Goal: Task Accomplishment & Management: Manage account settings

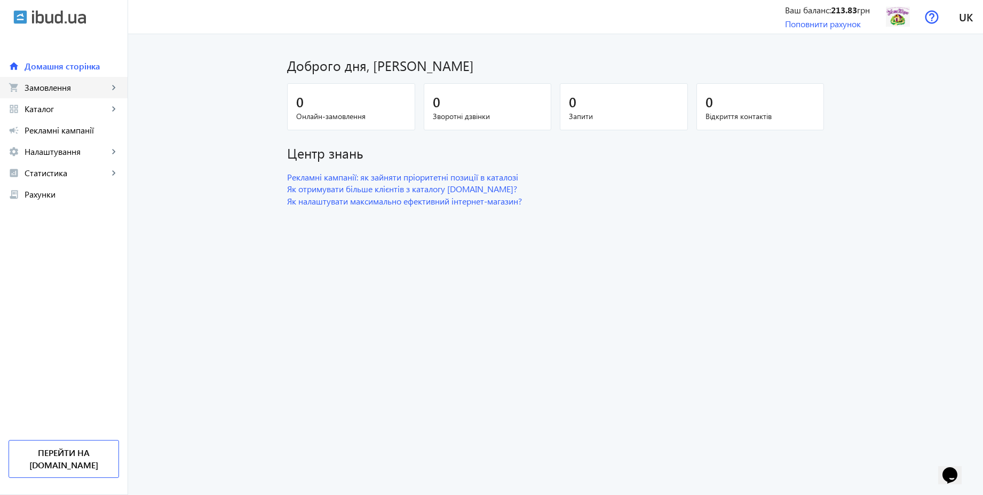
click at [64, 92] on span "Замовлення" at bounding box center [67, 87] width 84 height 11
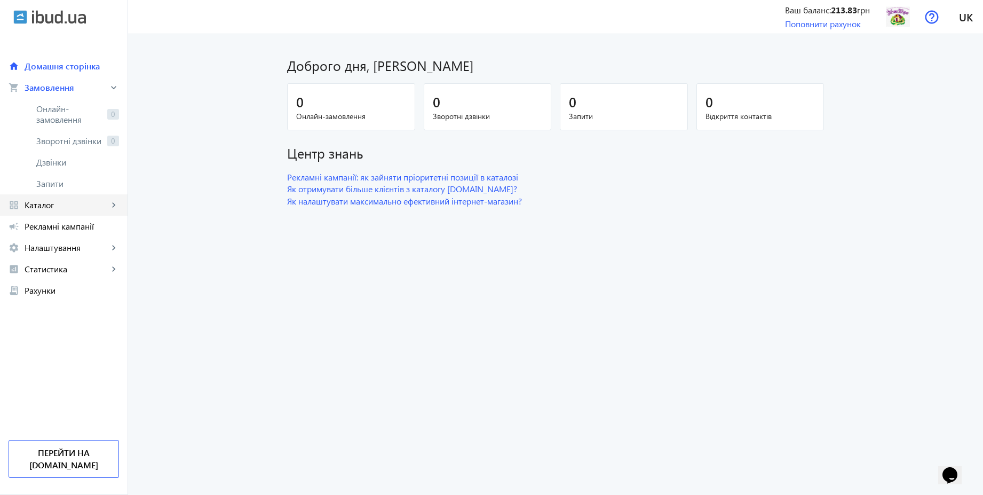
click at [52, 198] on link "grid_view Каталог keyboard_arrow_right" at bounding box center [64, 204] width 128 height 21
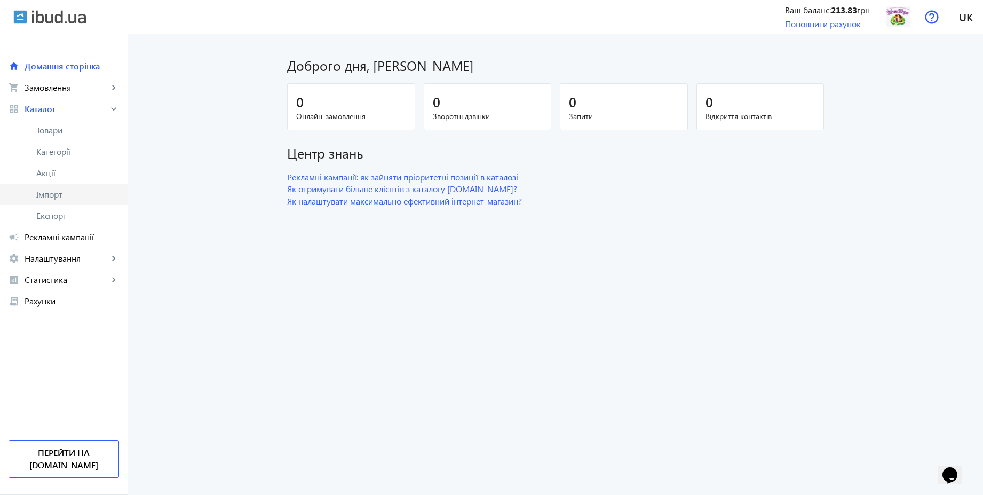
click at [55, 195] on span "Імпорт" at bounding box center [77, 194] width 83 height 11
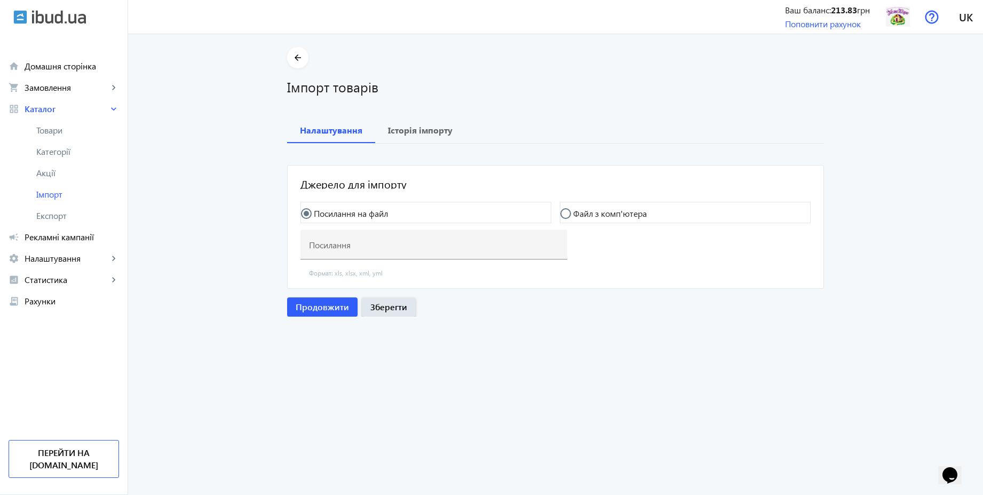
type input "[URL][DOMAIN_NAME]"
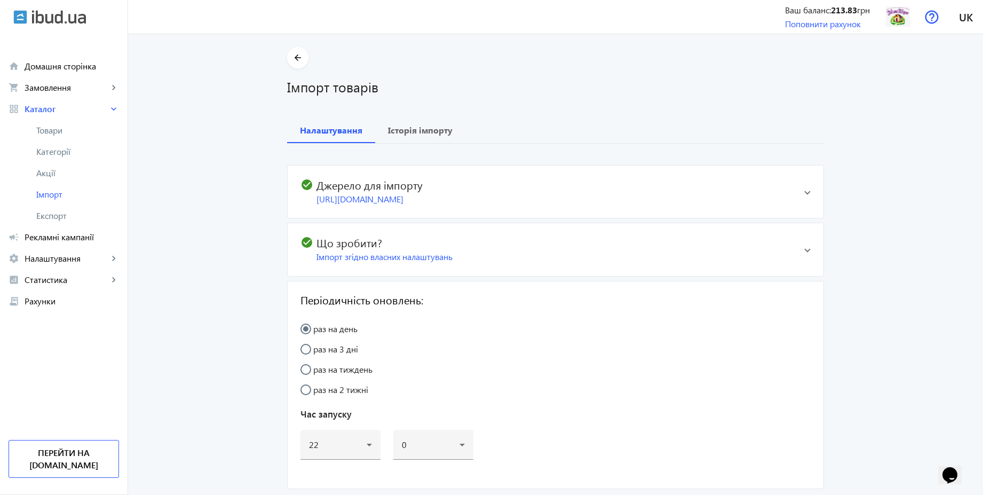
click at [804, 194] on span at bounding box center [807, 191] width 6 height 4
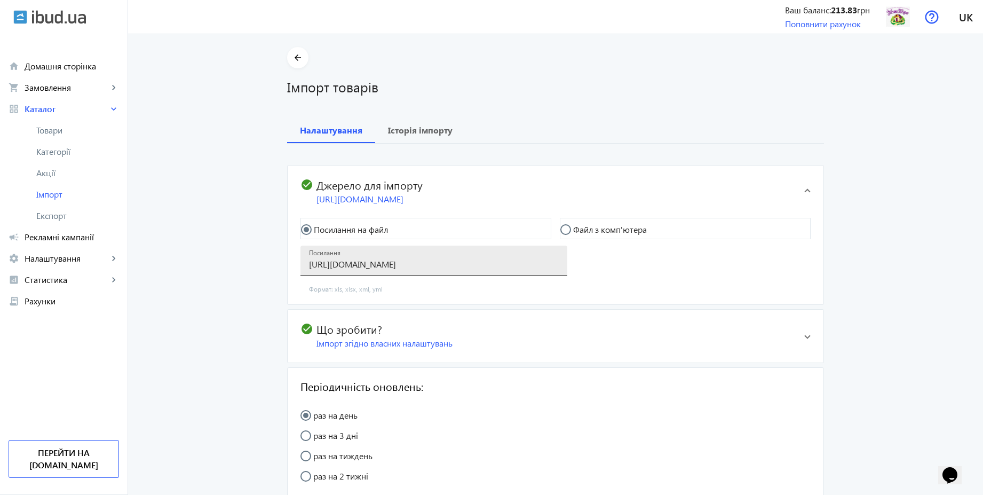
click at [463, 270] on input "[URL][DOMAIN_NAME]" at bounding box center [434, 263] width 250 height 11
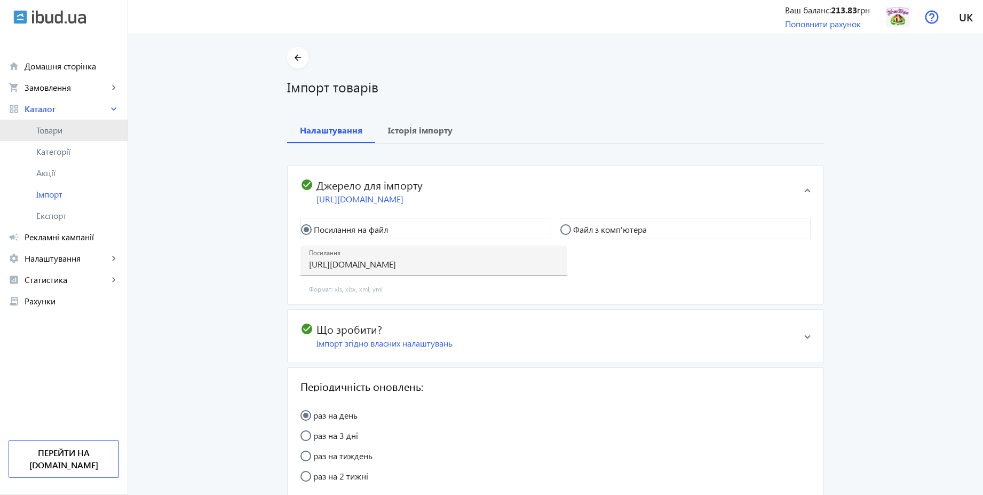
click at [60, 129] on span "Товари" at bounding box center [77, 130] width 83 height 11
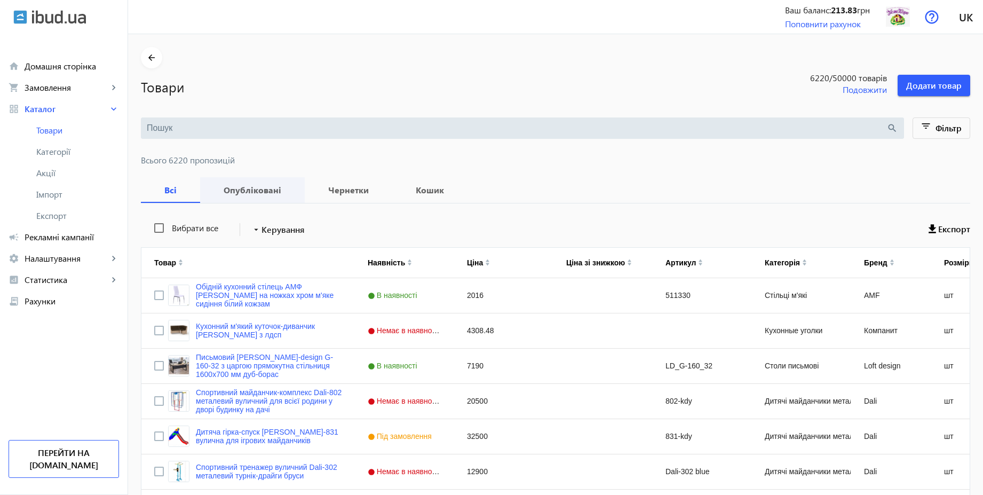
click at [254, 190] on b "Опубліковані" at bounding box center [252, 190] width 79 height 9
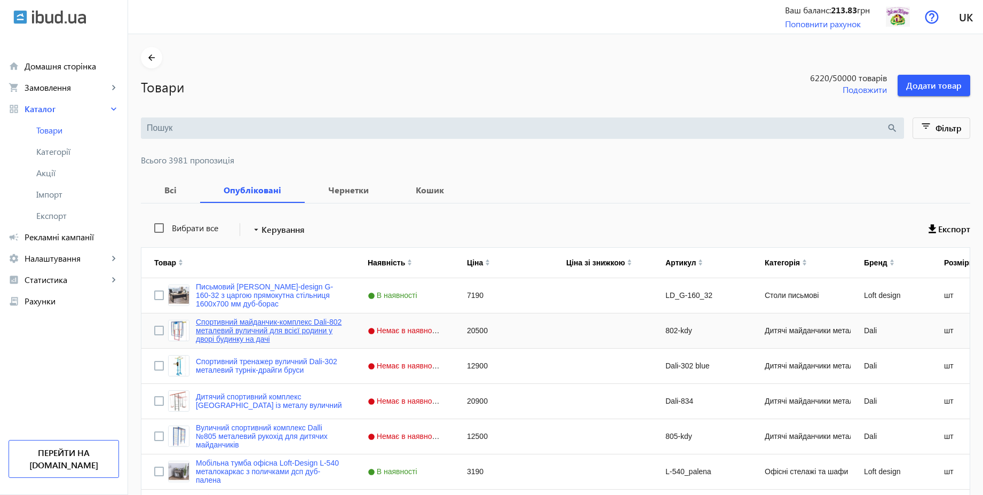
click at [300, 327] on link "Спортивний майданчик-комплекс Dali-802 металевий вуличний для всієї родини у дв…" at bounding box center [269, 331] width 146 height 26
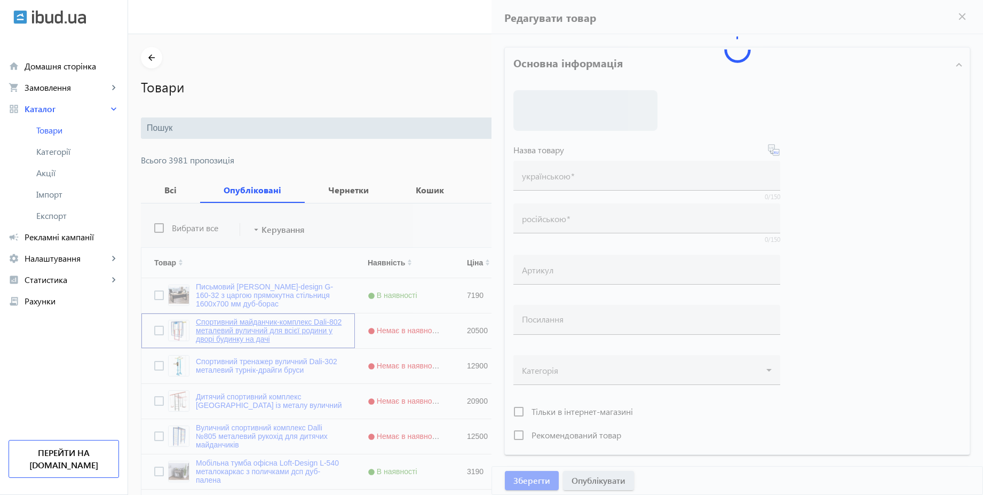
type input "Спортивний майданчик-комплекс Dali-802 металевий вуличний для всієї родини у дв…"
type input "Спортивная площадка-комплекс Dali-802 металлическая уличная для всей семьи во д…"
type input "802-kdy"
type input "[URL][DOMAIN_NAME]"
type input "20500"
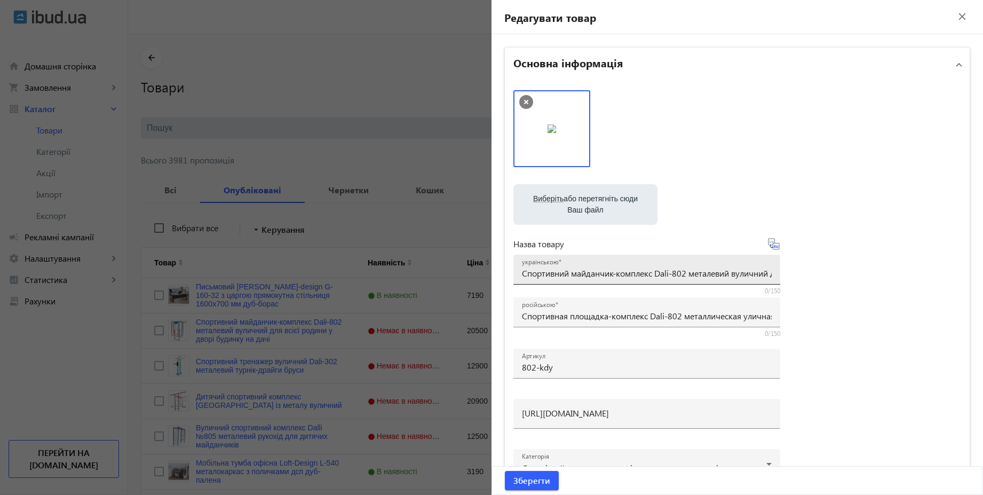
click at [593, 272] on input "Спортивний майданчик-комплекс Dali-802 металевий вуличний для всієї родини у дв…" at bounding box center [647, 272] width 250 height 11
click at [383, 159] on div at bounding box center [491, 247] width 983 height 495
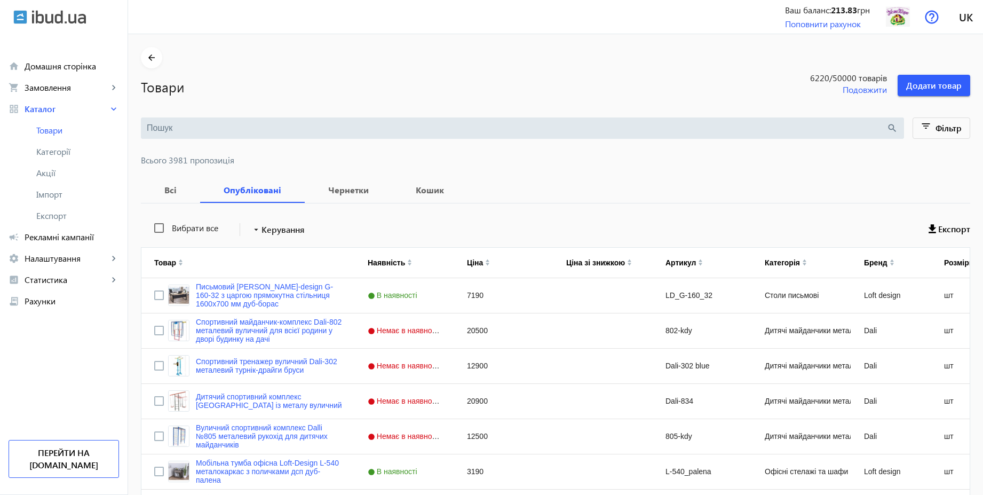
click at [335, 126] on input "search" at bounding box center [517, 128] width 740 height 12
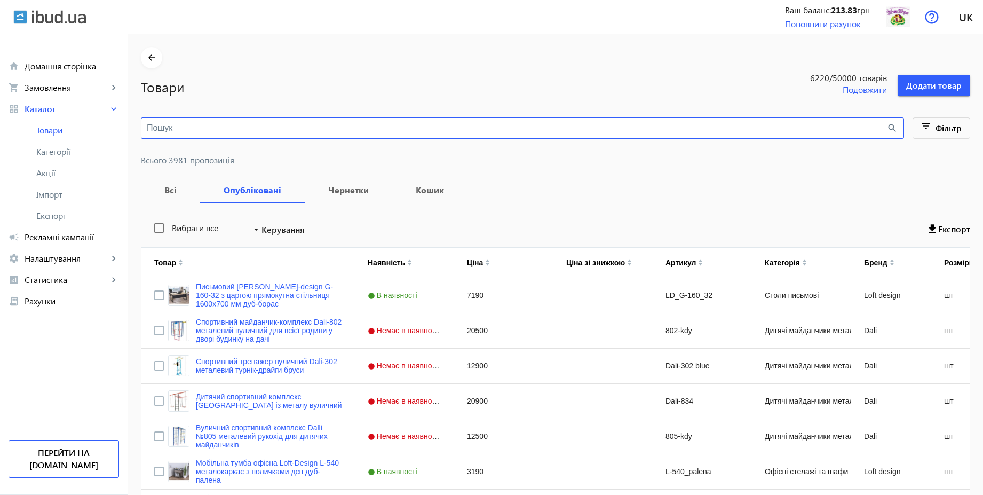
paste input "Спортивний майданчик-комплекс Dali-802 металевий вуличний для всієї родини у дв…"
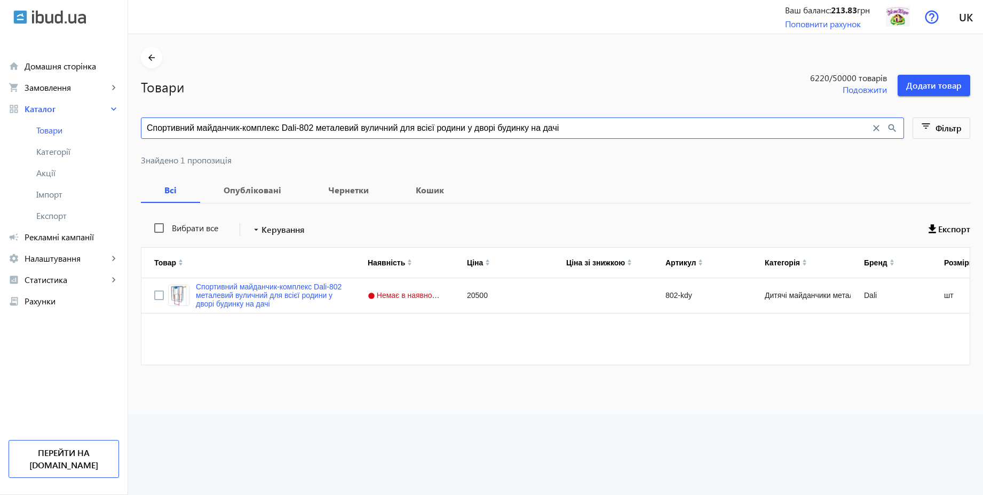
type input "Спортивний майданчик-комплекс Dali-802 металевий вуличний для всієї родини у дв…"
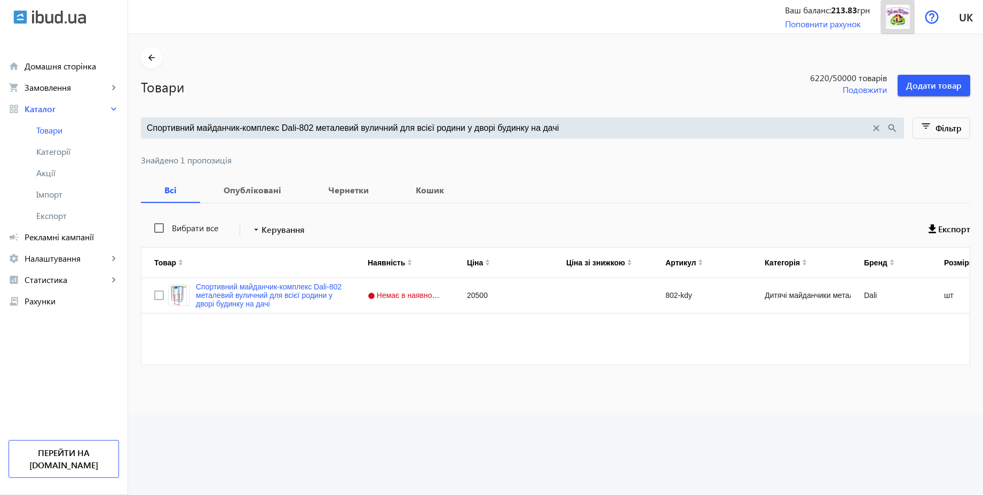
click at [893, 22] on img at bounding box center [898, 17] width 24 height 24
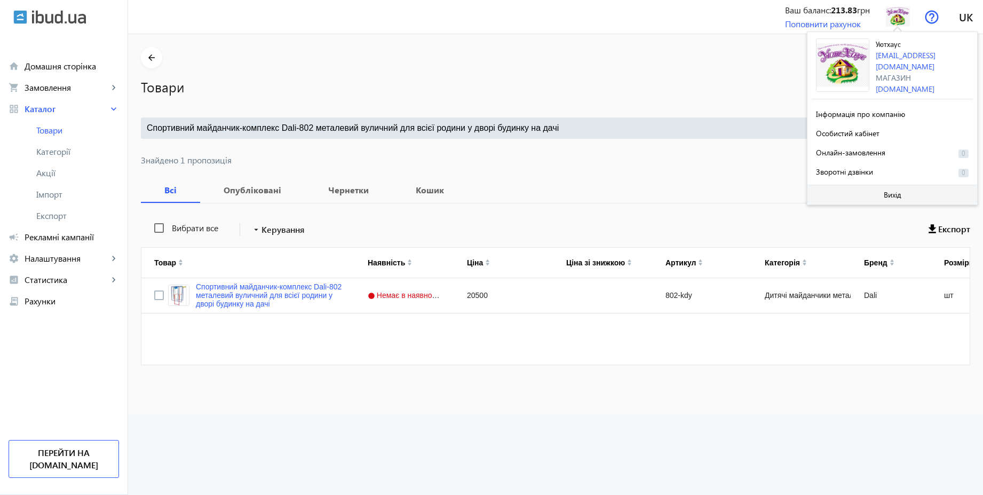
click at [894, 192] on span "Вихід" at bounding box center [893, 195] width 18 height 9
